Goal: Find specific page/section: Find specific page/section

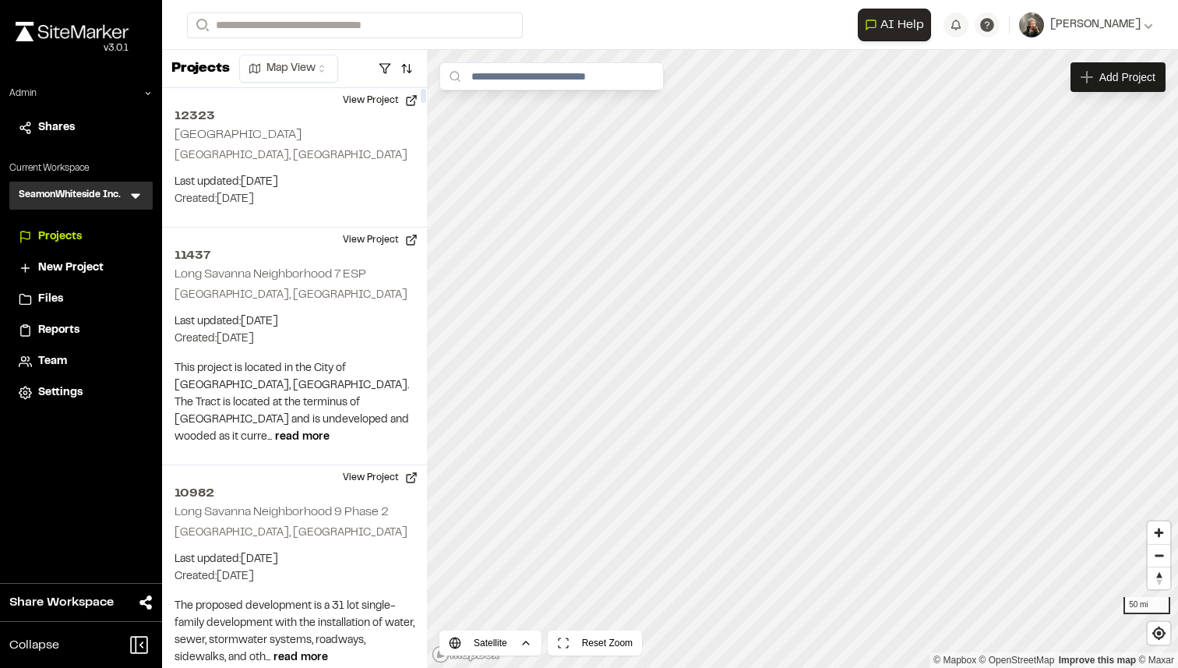
click at [136, 197] on icon at bounding box center [135, 196] width 9 height 5
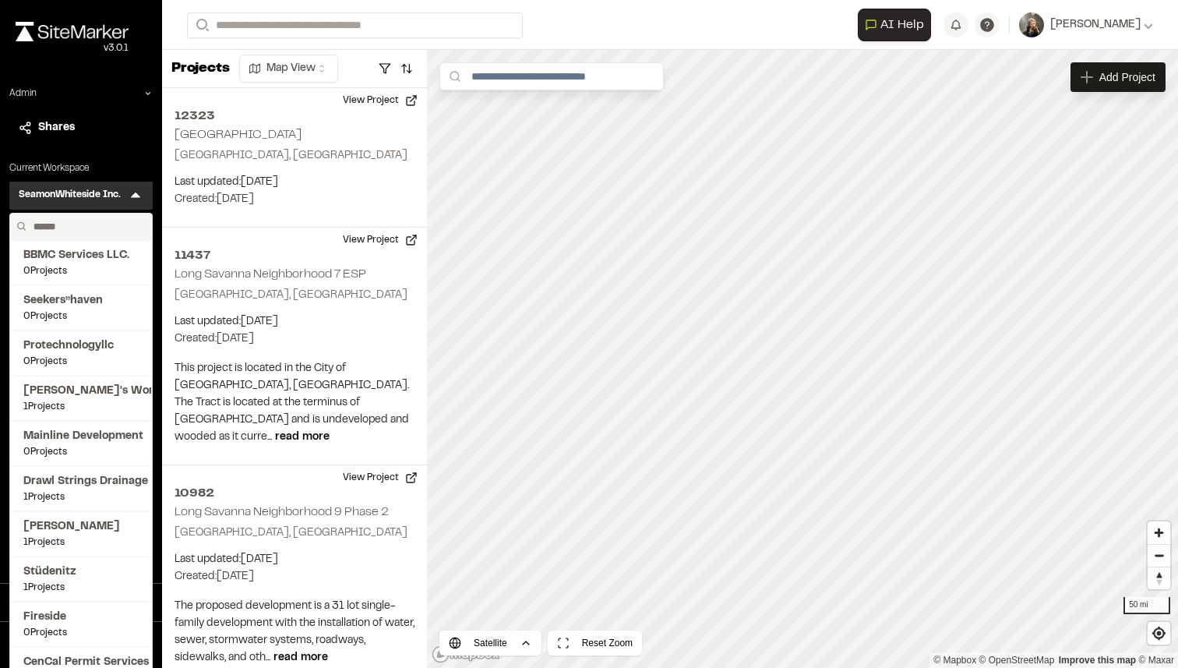
click at [86, 226] on input "text" at bounding box center [86, 226] width 118 height 26
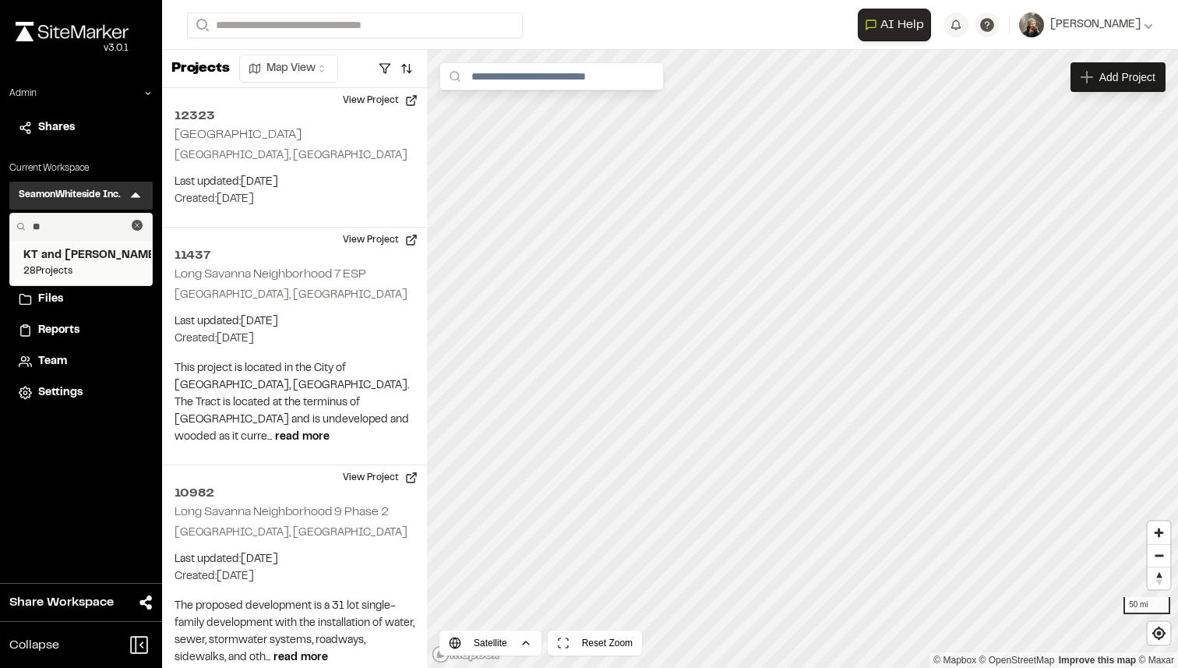
type input "**"
click at [90, 256] on span "KT and [PERSON_NAME]" at bounding box center [80, 255] width 115 height 17
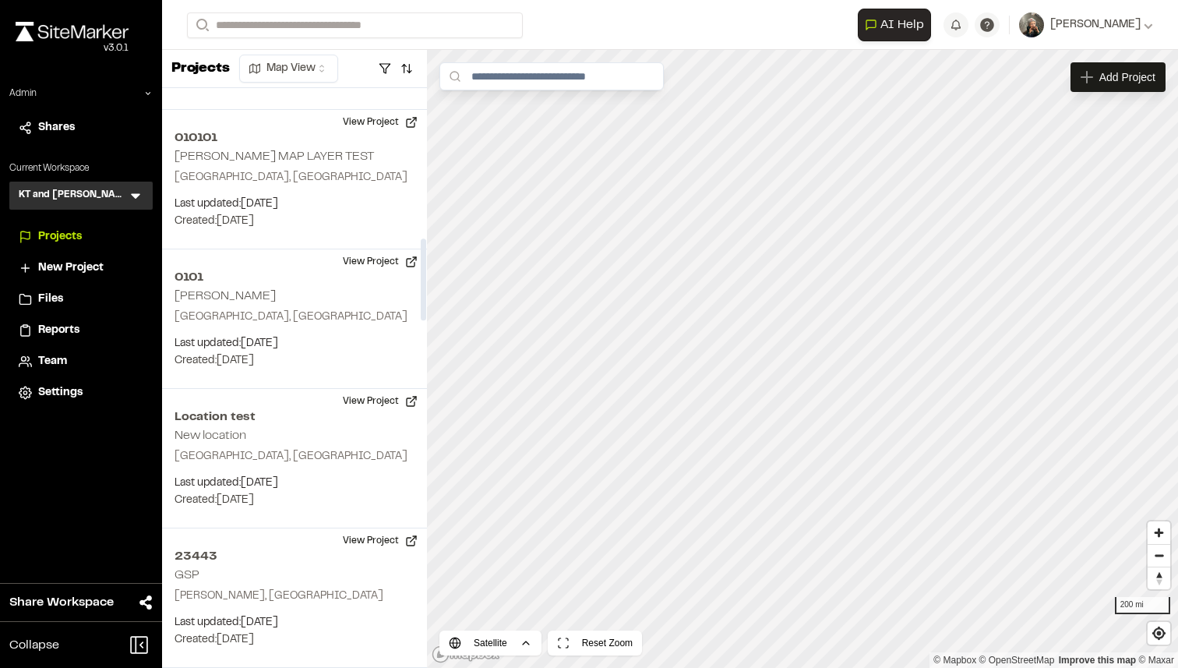
scroll to position [1182, 0]
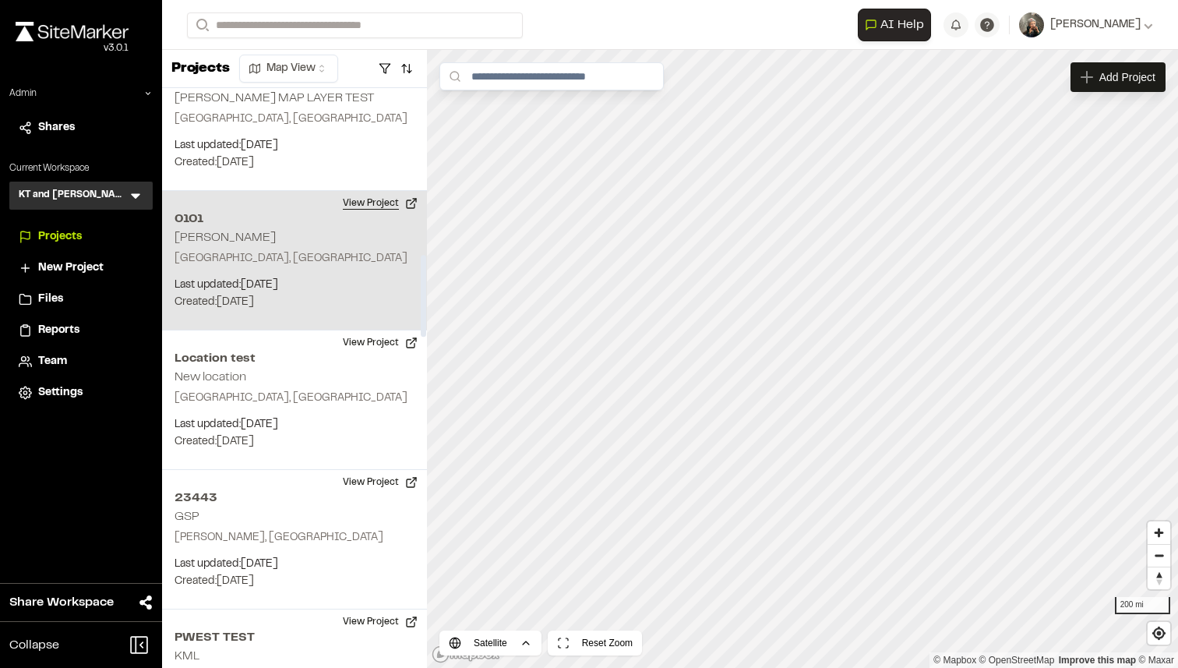
click at [376, 197] on button "View Project" at bounding box center [379, 203] width 93 height 25
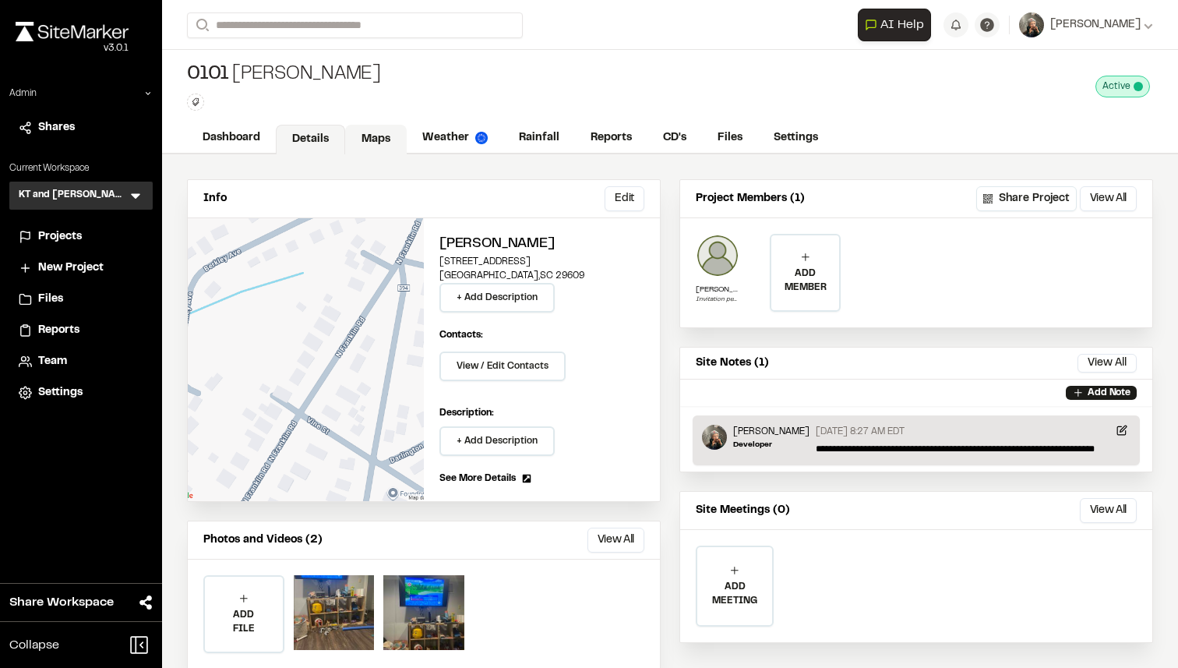
click at [368, 143] on link "Maps" at bounding box center [376, 140] width 62 height 30
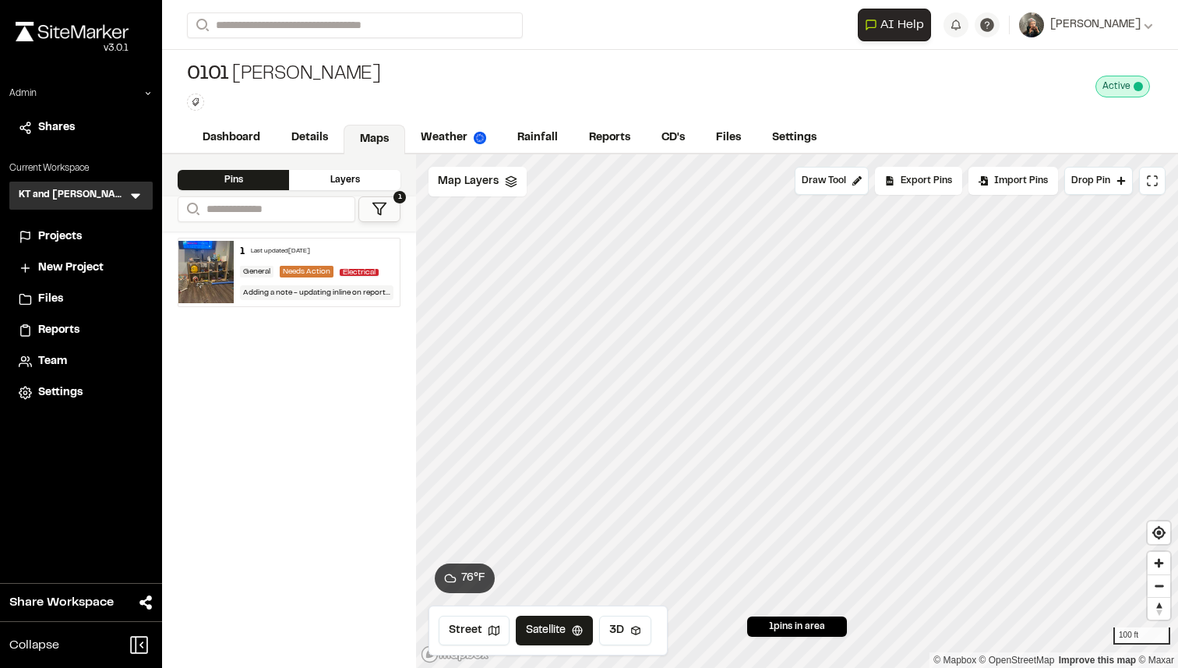
click at [218, 280] on img at bounding box center [205, 272] width 55 height 62
